Goal: Find specific page/section: Find specific page/section

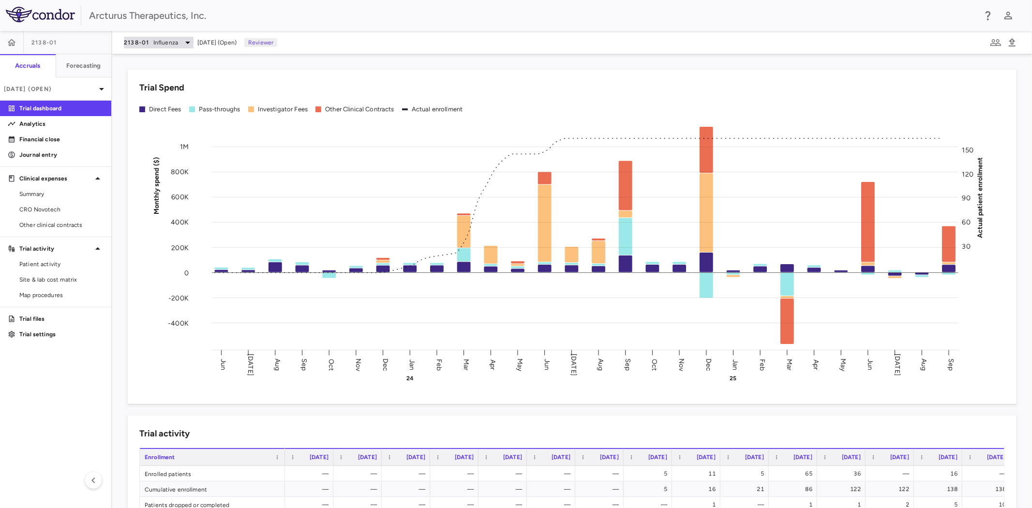
click at [148, 37] on div "2138-01 [MEDICAL_DATA]" at bounding box center [159, 43] width 70 height 12
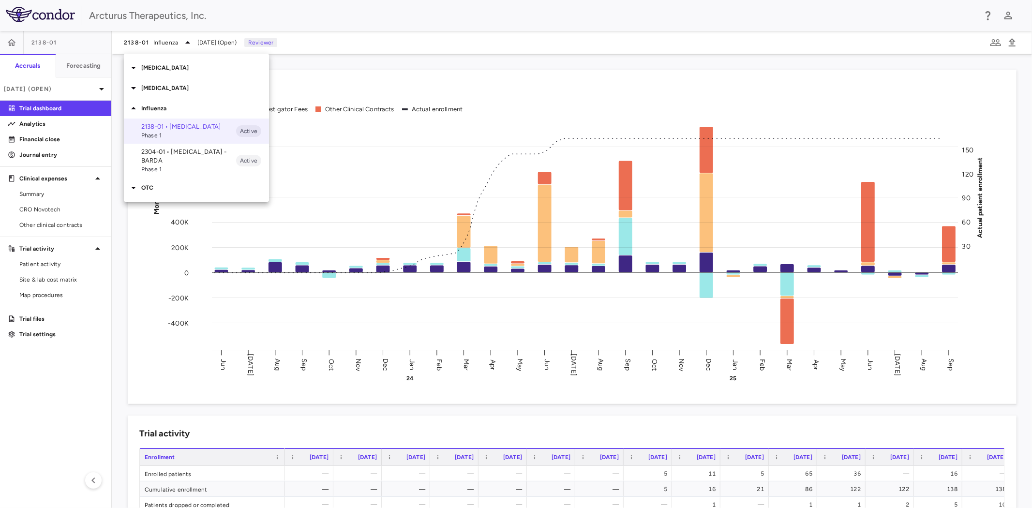
click at [157, 183] on p "OTC" at bounding box center [205, 187] width 128 height 9
click at [176, 202] on p "810-03 • [MEDICAL_DATA]" at bounding box center [188, 206] width 95 height 9
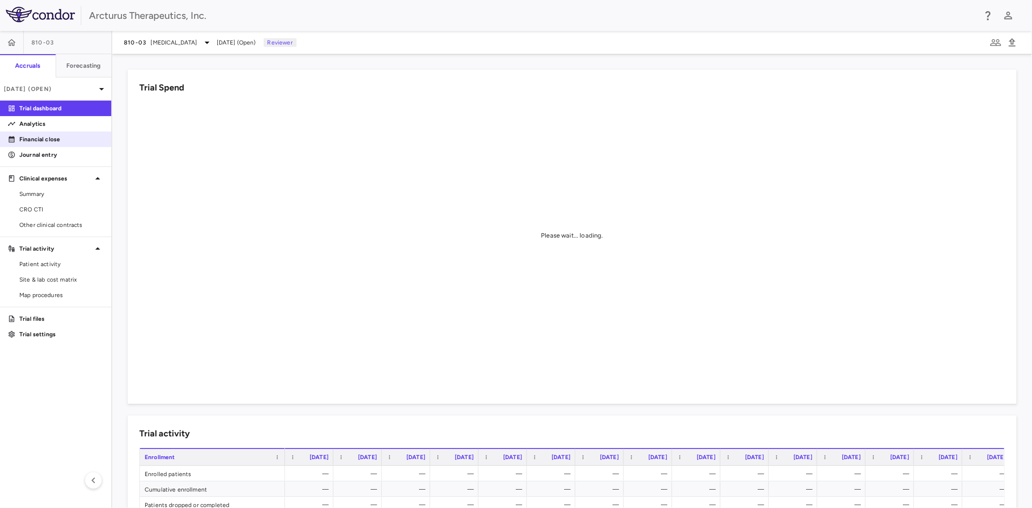
click at [46, 126] on p "Analytics" at bounding box center [61, 123] width 84 height 9
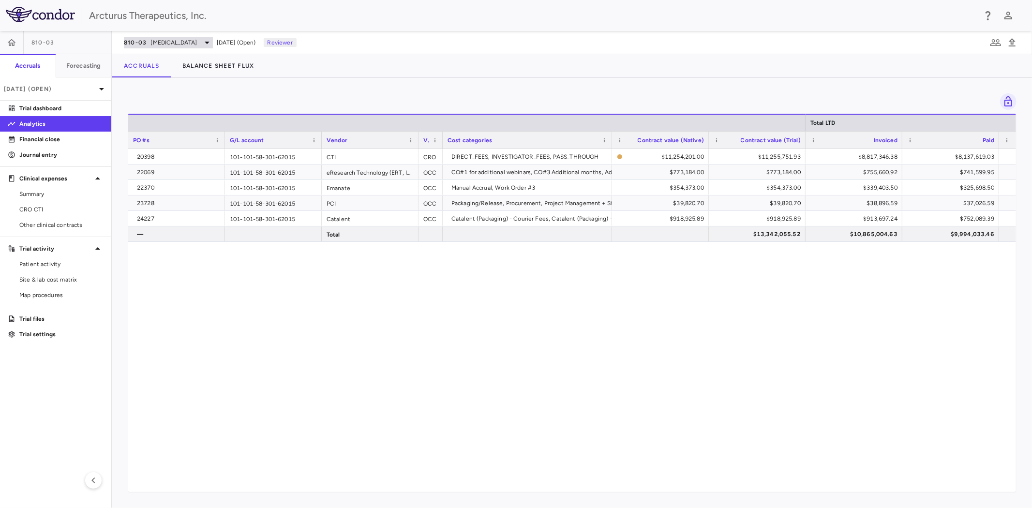
click at [194, 44] on span "[MEDICAL_DATA]" at bounding box center [174, 42] width 46 height 9
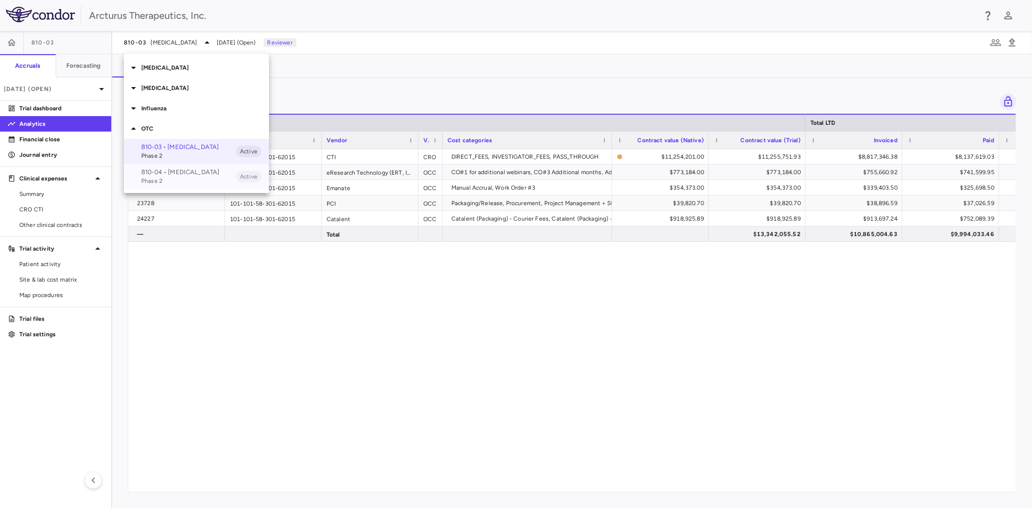
click at [179, 177] on p "810-04 • [MEDICAL_DATA]" at bounding box center [188, 172] width 95 height 9
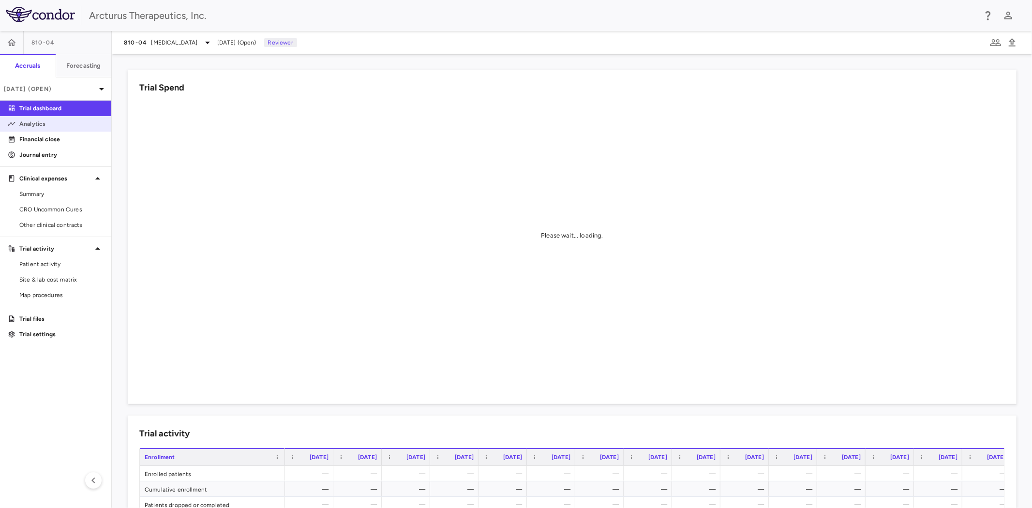
click at [61, 122] on p "Analytics" at bounding box center [61, 123] width 84 height 9
